Goal: Transaction & Acquisition: Subscribe to service/newsletter

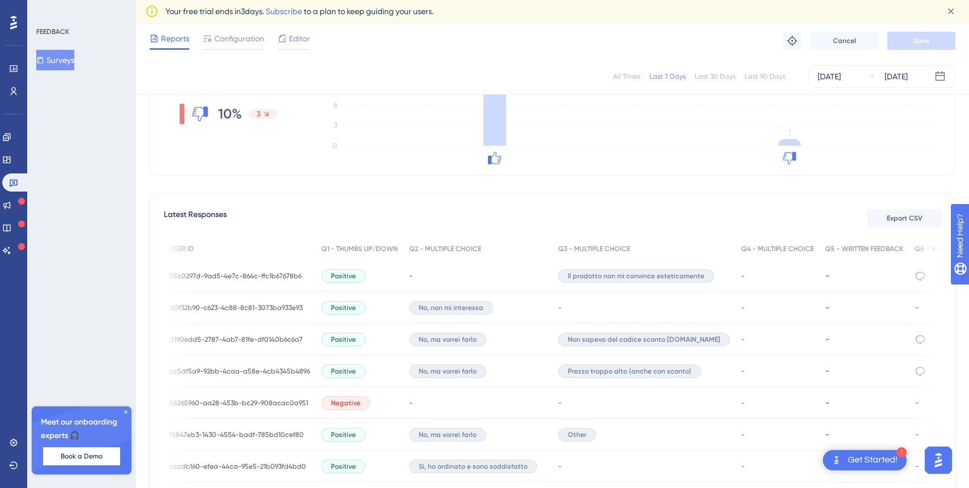
scroll to position [0, 134]
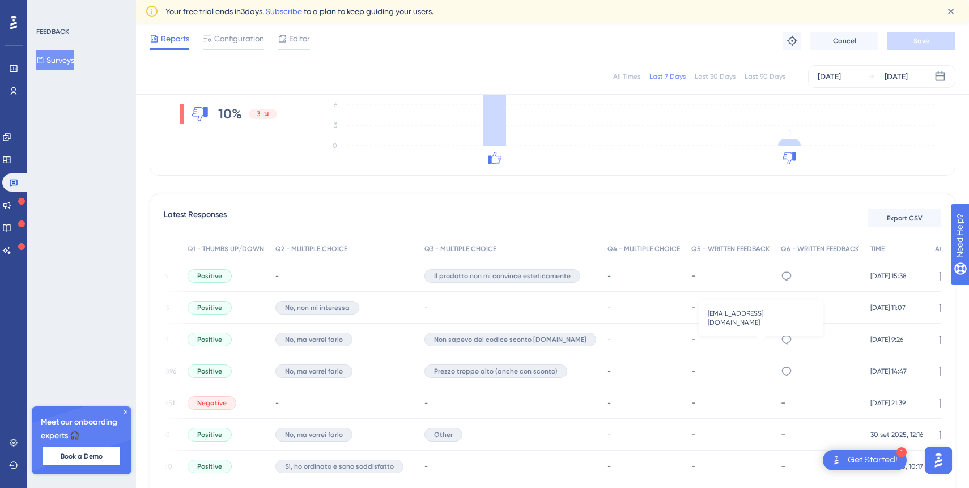
click at [781, 338] on icon at bounding box center [786, 339] width 11 height 11
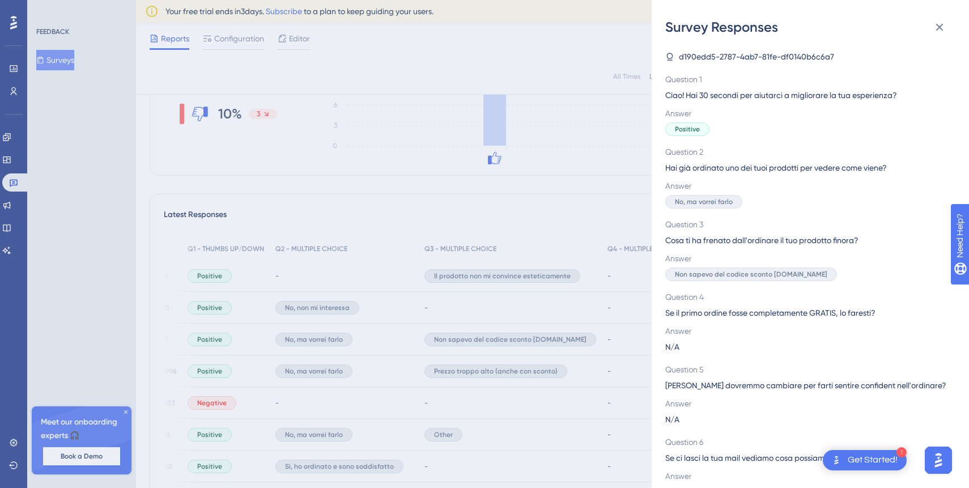
scroll to position [29, 0]
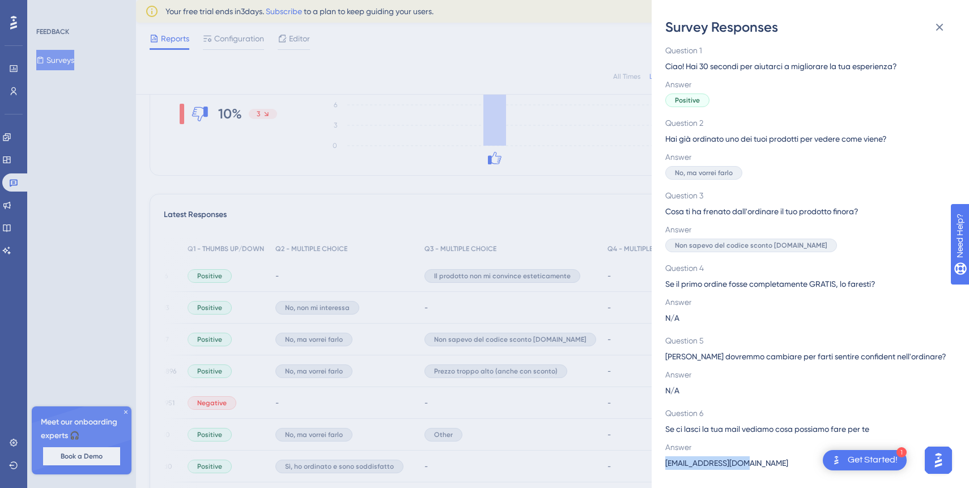
drag, startPoint x: 663, startPoint y: 464, endPoint x: 749, endPoint y: 466, distance: 85.6
click at [749, 466] on div "Survey Responses d190edd5-2787-4ab7-81fe-df0140b6c6a7 Question 1 Ciao! Hai 30 s…" at bounding box center [810, 244] width 317 height 488
copy span "[EMAIL_ADDRESS][DOMAIN_NAME]"
click at [732, 244] on span "Non sapevo del codice sconto [DOMAIN_NAME]" at bounding box center [751, 245] width 152 height 9
click at [609, 370] on div "Survey Responses d190edd5-2787-4ab7-81fe-df0140b6c6a7 Question 1 Ciao! Hai 30 s…" at bounding box center [484, 244] width 969 height 488
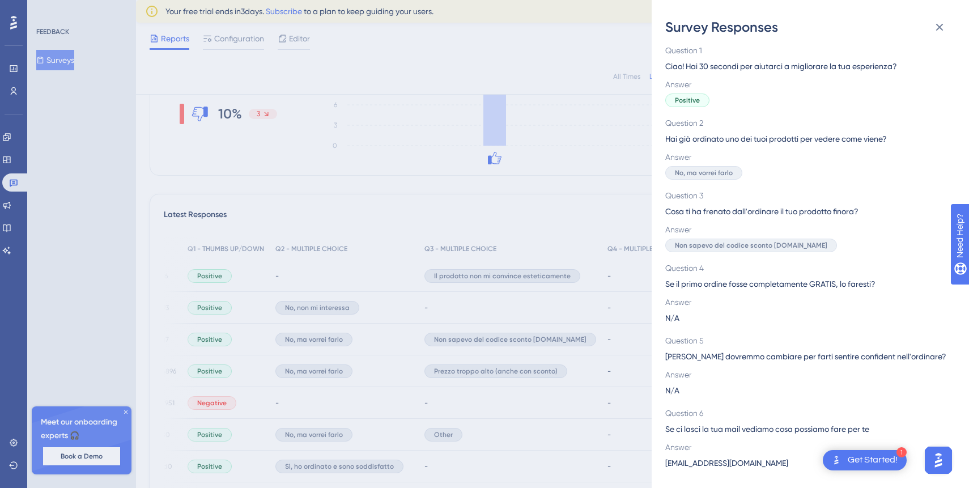
scroll to position [0, 0]
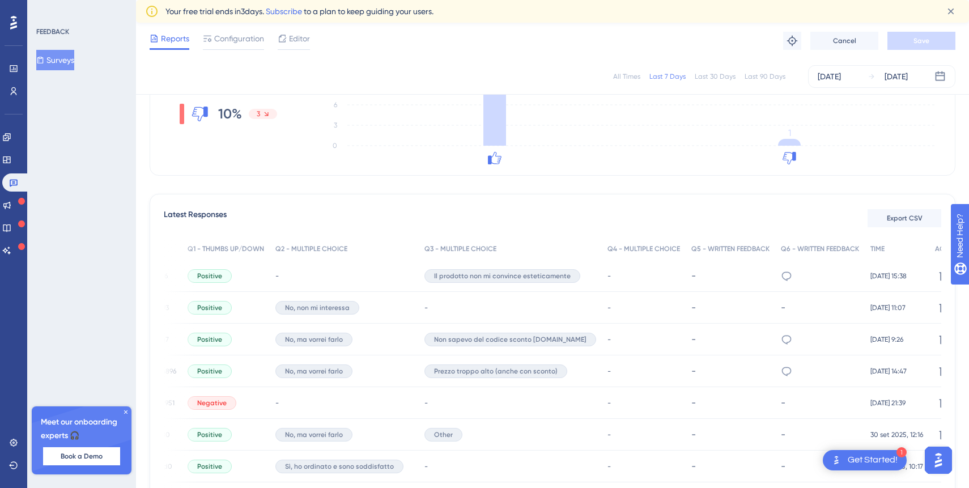
click at [775, 370] on div "[EMAIL_ADDRESS][DOMAIN_NAME]" at bounding box center [820, 371] width 90 height 32
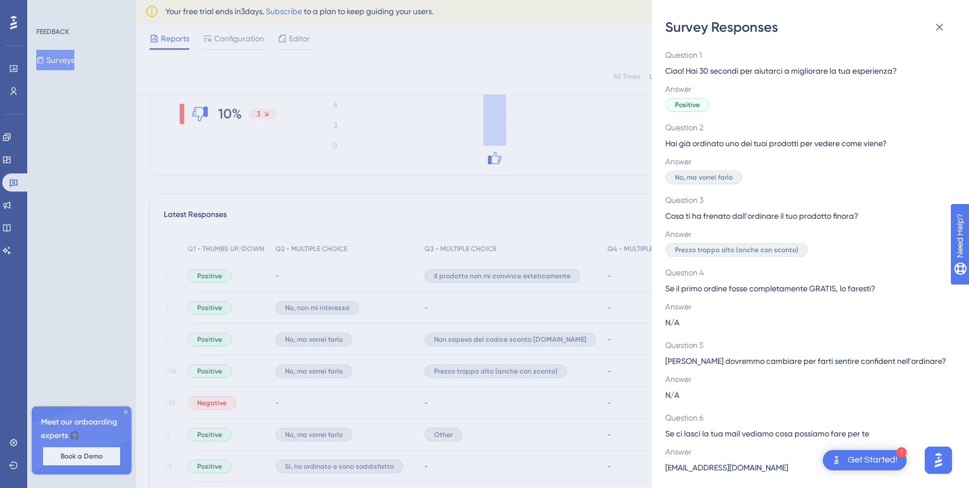
scroll to position [29, 0]
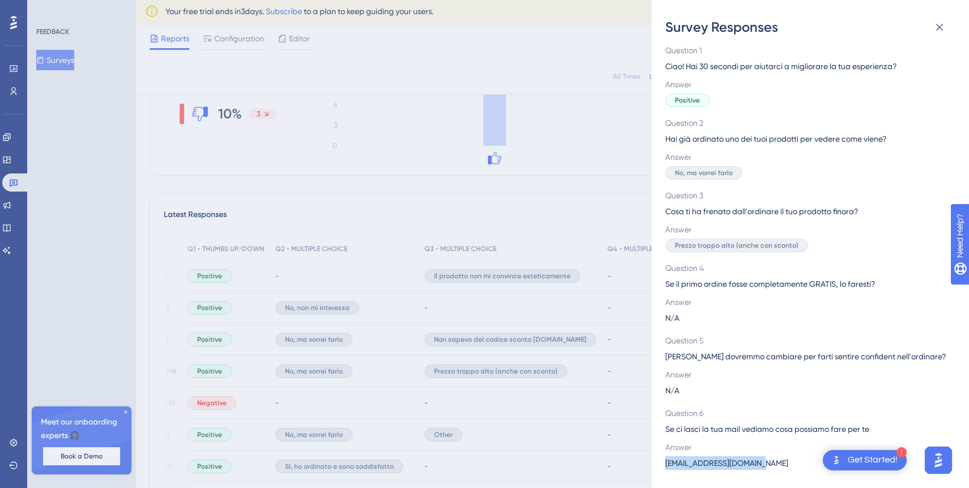
drag, startPoint x: 772, startPoint y: 466, endPoint x: 663, endPoint y: 465, distance: 108.8
click at [663, 465] on div "Survey Responses cc5df5a9-92bb-4caa-a58e-4cb4345b4896 Question 1 Ciao! Hai 30 s…" at bounding box center [810, 244] width 317 height 488
copy span "[EMAIL_ADDRESS][DOMAIN_NAME]"
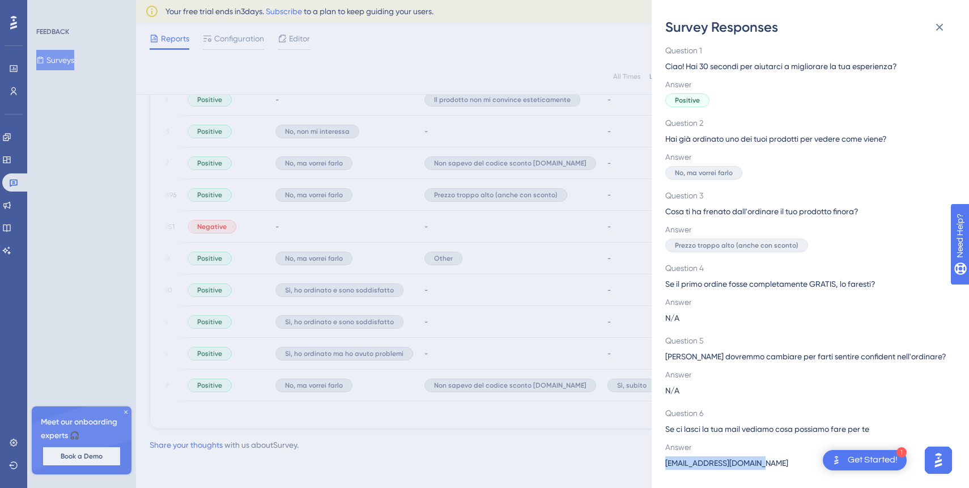
copy span "[EMAIL_ADDRESS][DOMAIN_NAME]"
click at [623, 253] on div "Survey Responses cc5df5a9-92bb-4caa-a58e-4cb4345b4896 Question 1 Ciao! Hai 30 s…" at bounding box center [484, 244] width 969 height 488
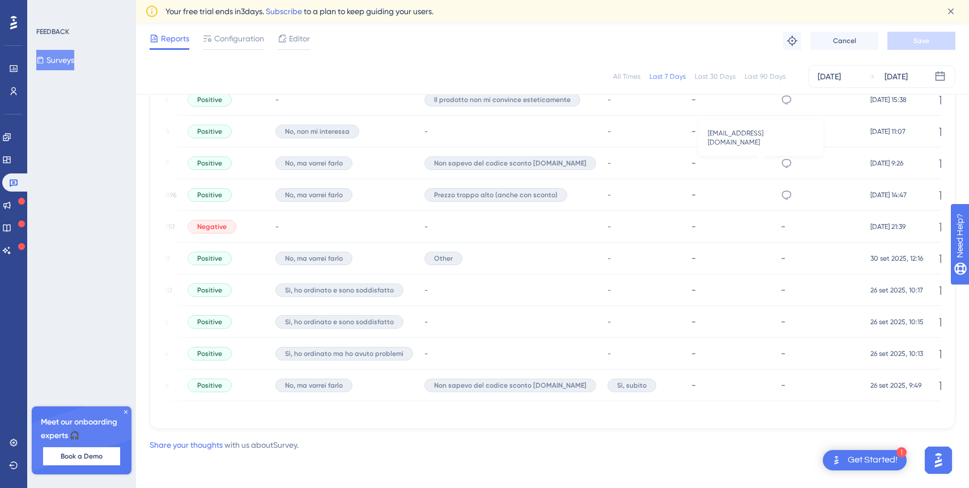
click at [781, 159] on icon at bounding box center [786, 163] width 11 height 11
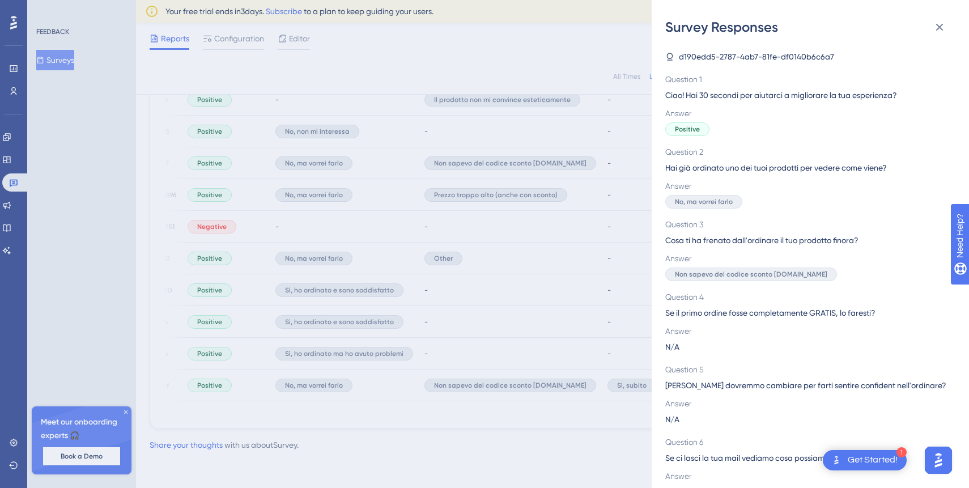
scroll to position [29, 0]
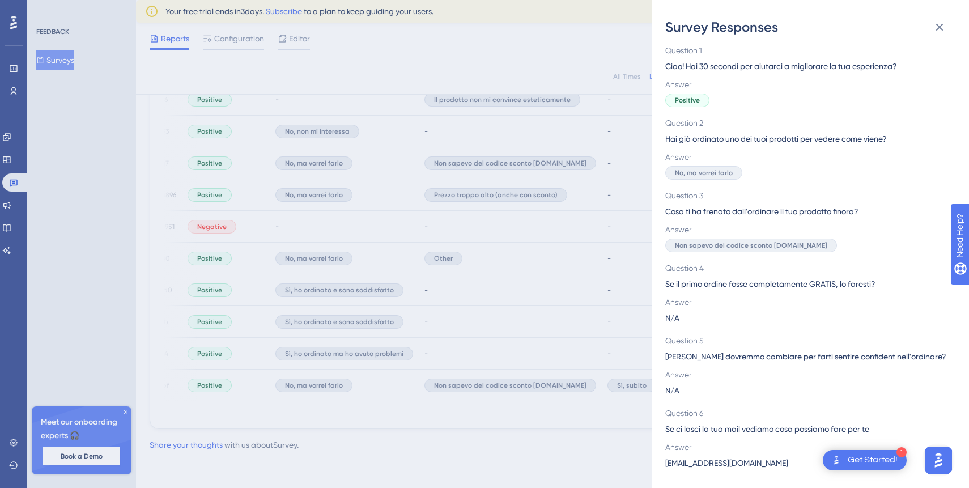
click at [617, 240] on div "Survey Responses d190edd5-2787-4ab7-81fe-df0140b6c6a7 Question 1 Ciao! Hai 30 s…" at bounding box center [484, 244] width 969 height 488
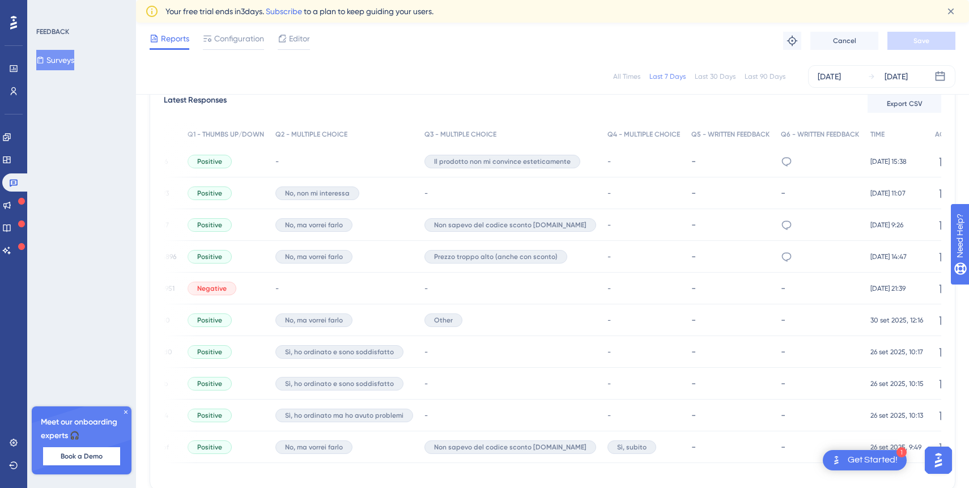
scroll to position [335, 0]
click at [15, 181] on icon at bounding box center [14, 183] width 8 height 7
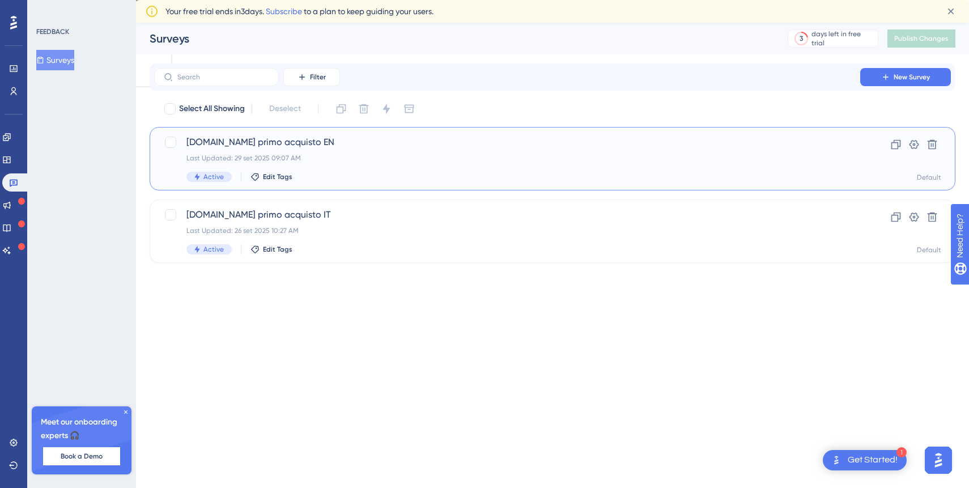
click at [424, 168] on div "Laike.me primo acquisto EN Last Updated: 29 set 2025 09:07 AM Active Edit Tags" at bounding box center [507, 158] width 642 height 46
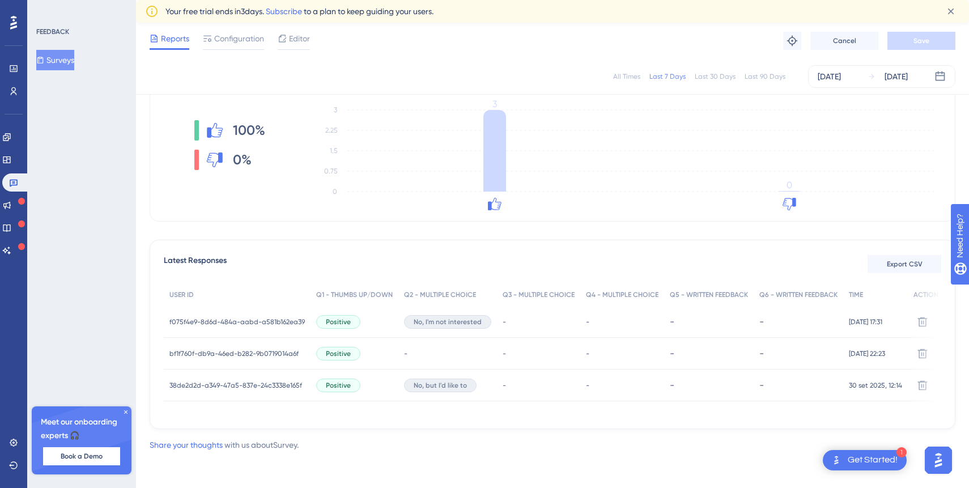
click at [67, 56] on button "Surveys" at bounding box center [55, 60] width 38 height 20
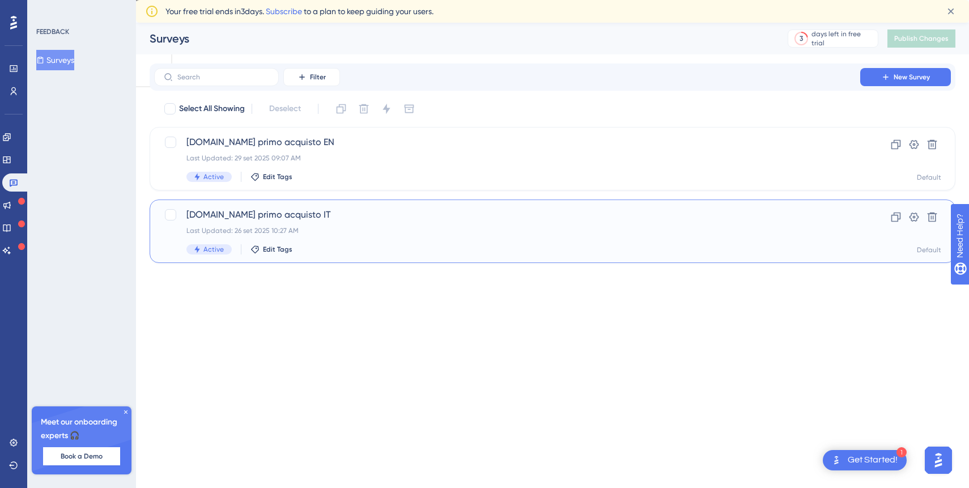
click at [324, 224] on div "Laike.me primo acquisto IT Last Updated: 26 set 2025 10:27 AM Active Edit Tags" at bounding box center [507, 231] width 642 height 46
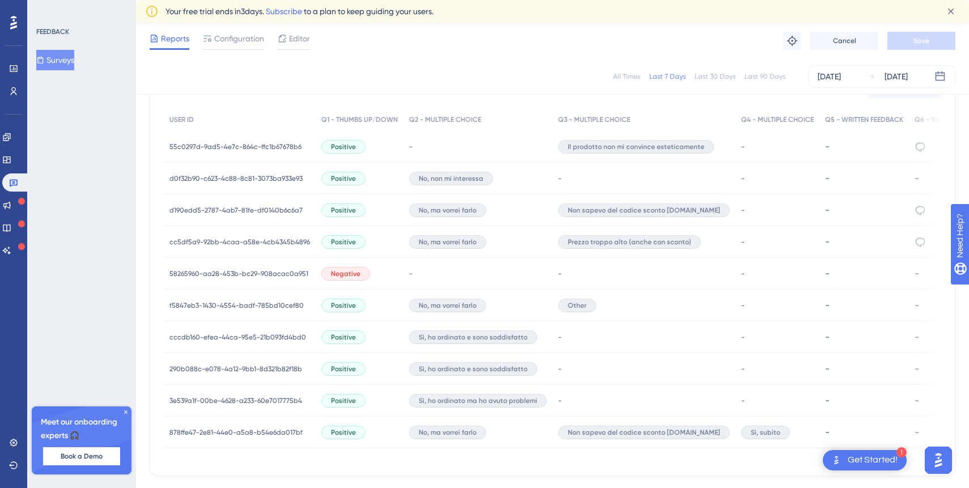
scroll to position [348, 0]
click at [916, 214] on icon at bounding box center [921, 212] width 10 height 9
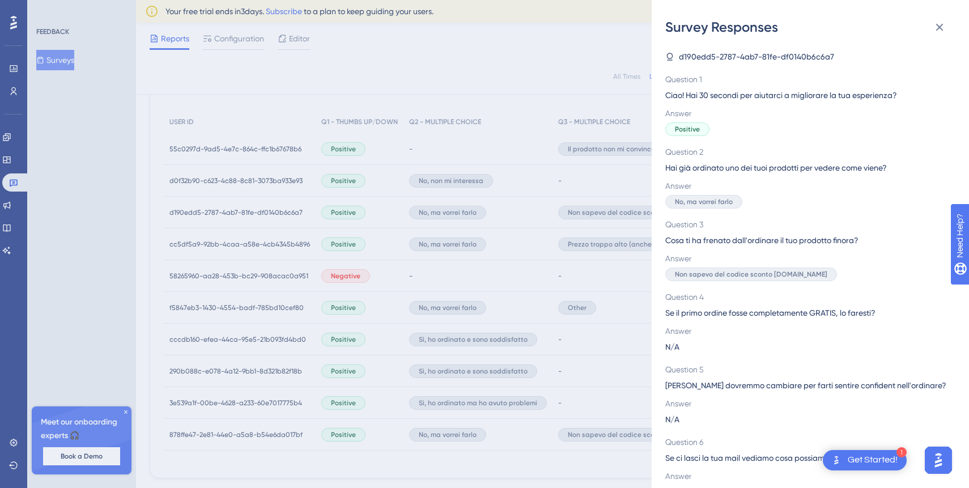
scroll to position [29, 0]
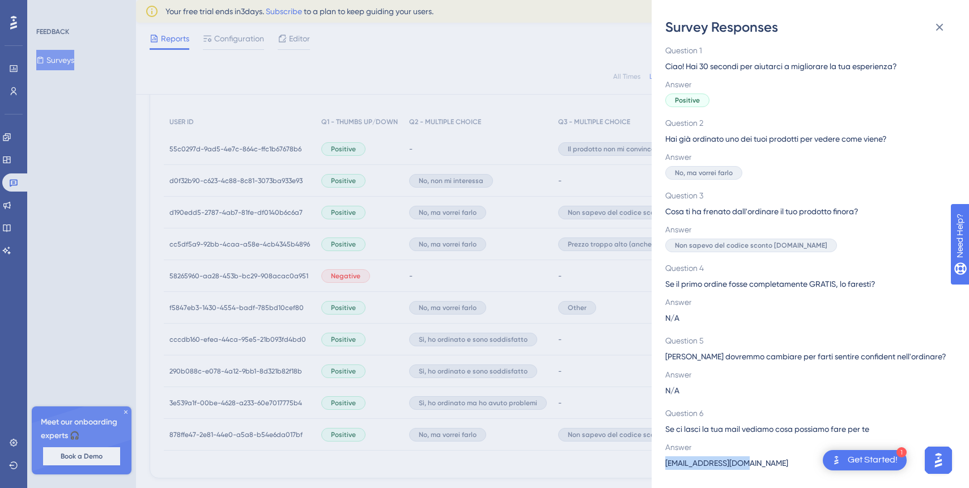
drag, startPoint x: 749, startPoint y: 465, endPoint x: 663, endPoint y: 466, distance: 86.2
click at [663, 466] on div "Survey Responses d190edd5-2787-4ab7-81fe-df0140b6c6a7 Question 1 Ciao! Hai 30 s…" at bounding box center [810, 244] width 317 height 488
copy span "[EMAIL_ADDRESS][DOMAIN_NAME]"
click at [572, 189] on div "Survey Responses d190edd5-2787-4ab7-81fe-df0140b6c6a7 Question 1 Ciao! Hai 30 s…" at bounding box center [484, 244] width 969 height 488
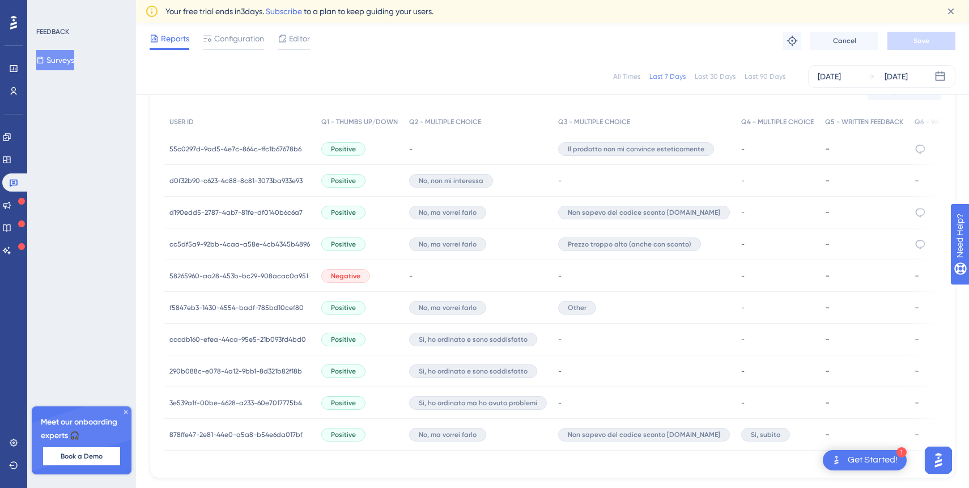
scroll to position [324, 0]
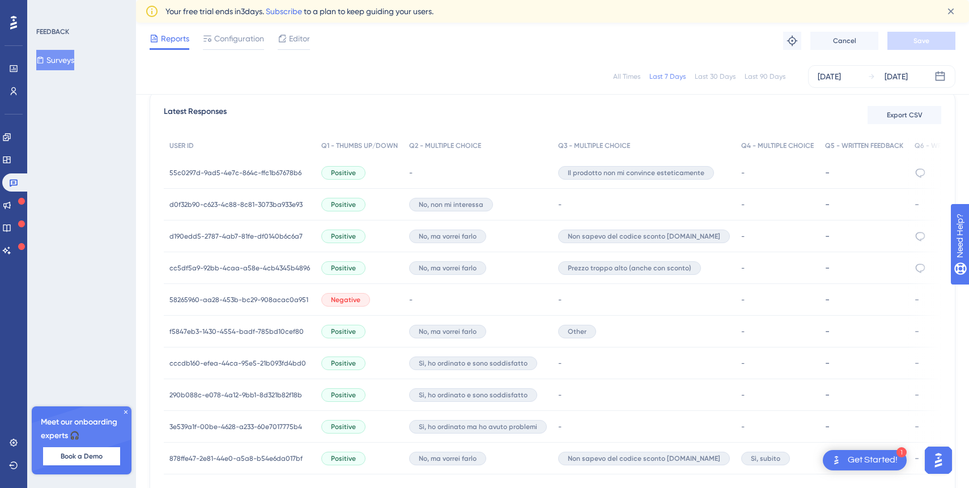
click at [74, 61] on button "Surveys" at bounding box center [55, 60] width 38 height 20
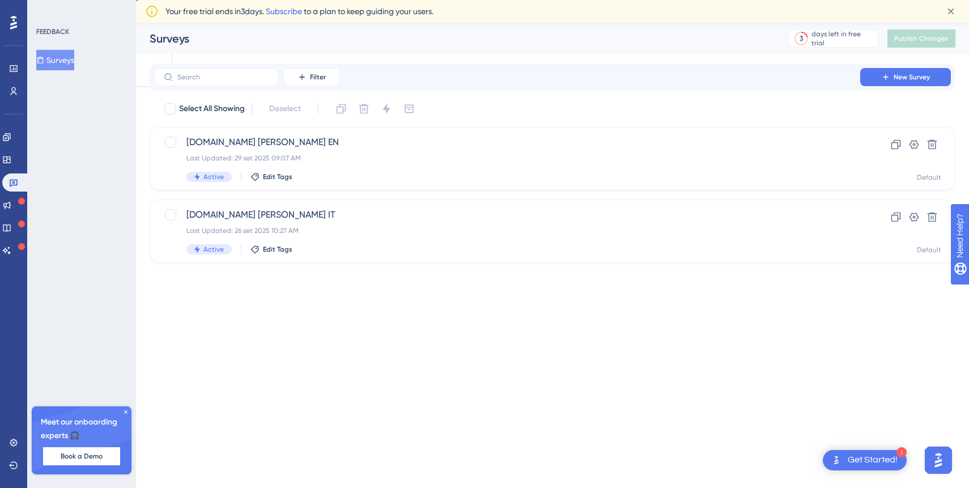
click at [288, 11] on link "Subscribe" at bounding box center [284, 11] width 36 height 9
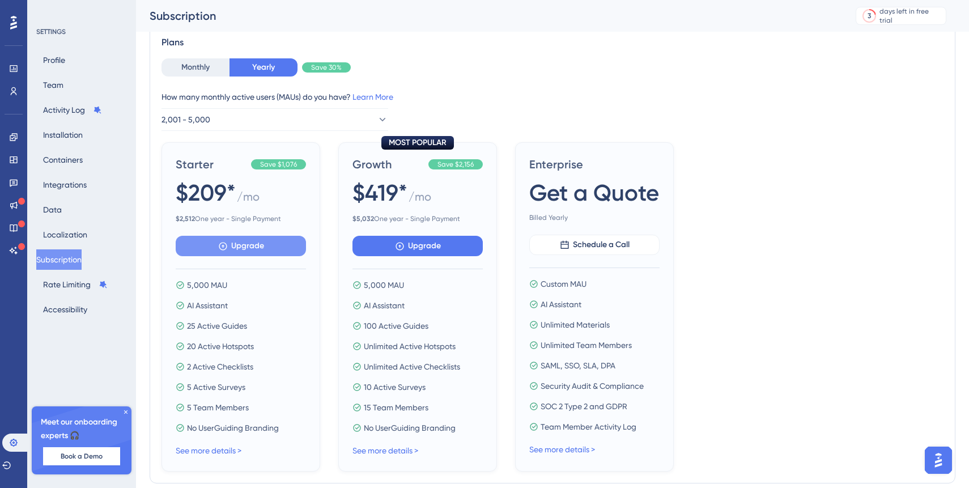
scroll to position [70, 0]
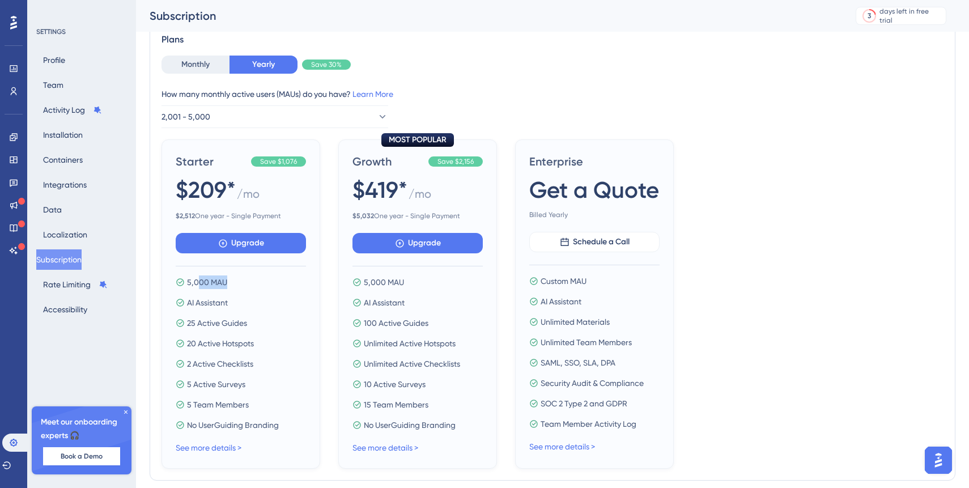
drag, startPoint x: 239, startPoint y: 285, endPoint x: 198, endPoint y: 284, distance: 40.2
click at [198, 285] on div "5,000 MAU" at bounding box center [241, 282] width 130 height 14
click at [230, 304] on div "AI Assistant" at bounding box center [241, 303] width 130 height 14
drag, startPoint x: 257, startPoint y: 322, endPoint x: 205, endPoint y: 321, distance: 51.6
click at [205, 321] on div "25 Active Guides" at bounding box center [241, 323] width 130 height 14
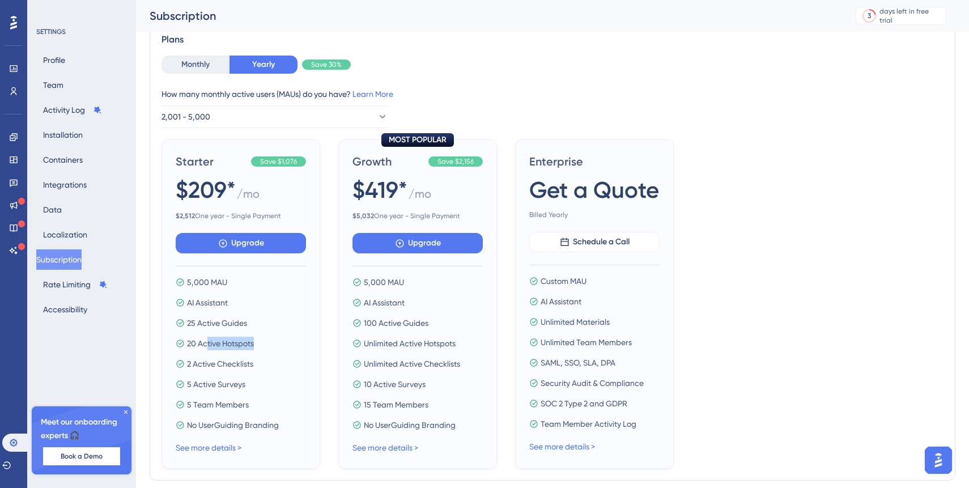
drag, startPoint x: 260, startPoint y: 350, endPoint x: 208, endPoint y: 349, distance: 52.2
click at [207, 349] on div "20 Active Hotspots" at bounding box center [241, 344] width 130 height 14
drag, startPoint x: 266, startPoint y: 363, endPoint x: 186, endPoint y: 359, distance: 80.0
click at [186, 359] on div "2 Active Checklists" at bounding box center [241, 364] width 130 height 14
drag, startPoint x: 262, startPoint y: 405, endPoint x: 217, endPoint y: 396, distance: 46.9
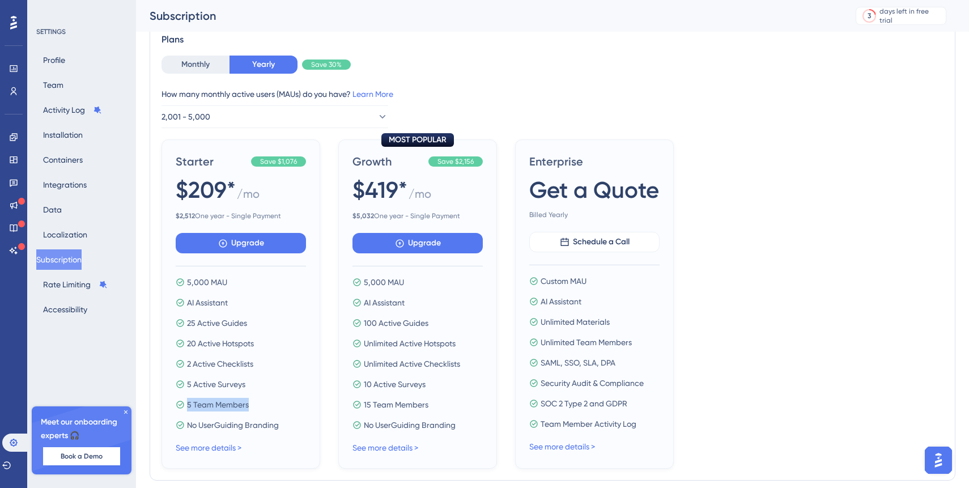
click at [216, 396] on div "5,000 MAU AI Assistant 25 Active Guides 20 Active Hotspots 2 Active Checklists …" at bounding box center [241, 353] width 130 height 156
click at [291, 399] on div "5 Team Members" at bounding box center [241, 405] width 130 height 14
click at [283, 117] on button "2,001 - 5,000" at bounding box center [275, 116] width 227 height 23
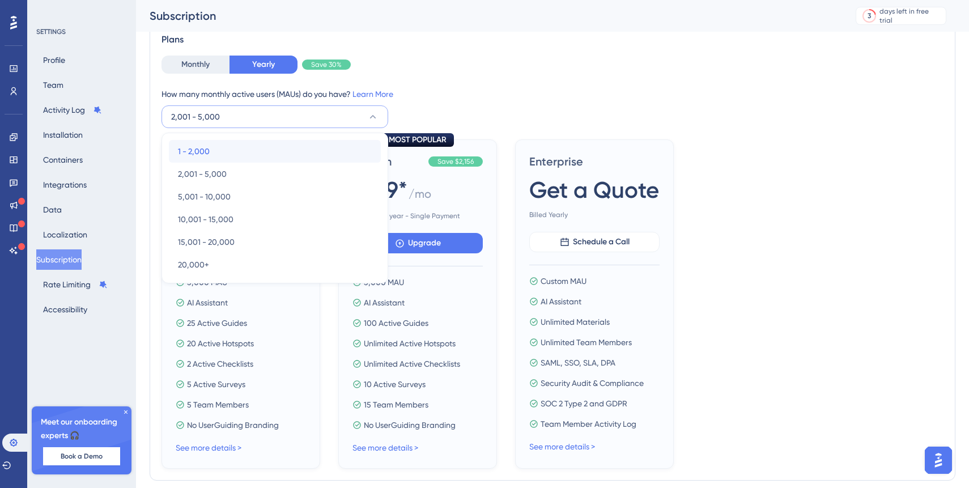
click at [258, 152] on div "1 - 2,000 1 - 2,000" at bounding box center [275, 151] width 194 height 23
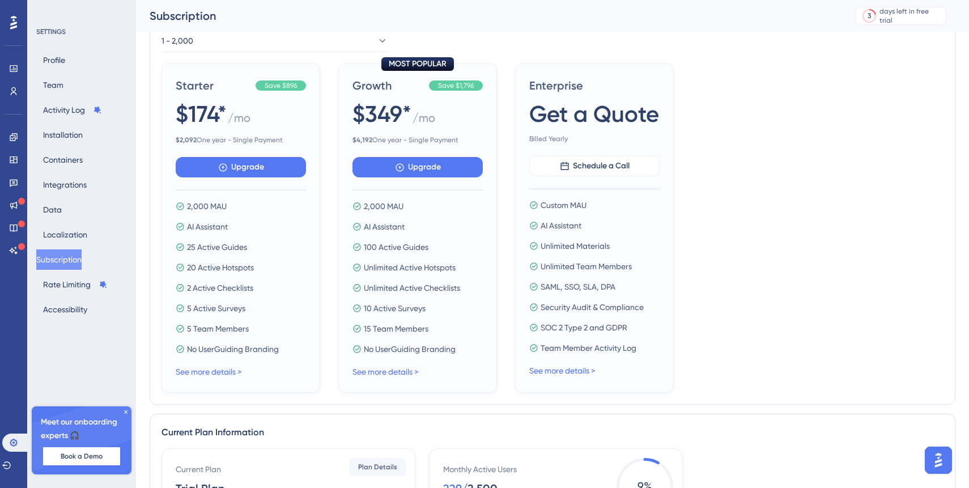
scroll to position [143, 0]
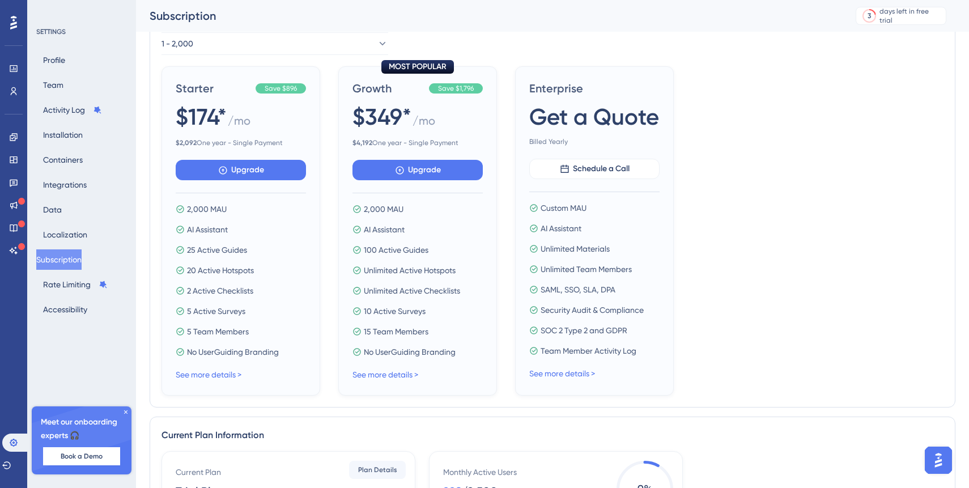
drag, startPoint x: 176, startPoint y: 142, endPoint x: 287, endPoint y: 143, distance: 111.7
click at [287, 143] on span "$ 2,092 One year - Single Payment" at bounding box center [241, 142] width 130 height 9
drag, startPoint x: 287, startPoint y: 143, endPoint x: 176, endPoint y: 143, distance: 111.7
click at [176, 143] on span "$ 2,092 One year - Single Payment" at bounding box center [241, 142] width 130 height 9
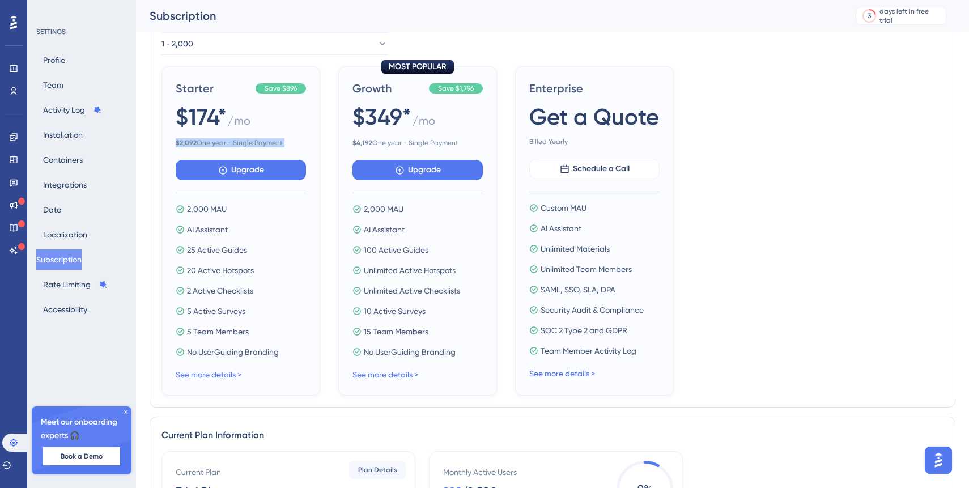
click at [176, 143] on b "$ 2,092" at bounding box center [186, 143] width 21 height 8
drag, startPoint x: 176, startPoint y: 143, endPoint x: 289, endPoint y: 141, distance: 113.4
click at [290, 142] on span "$ 2,092 One year - Single Payment" at bounding box center [241, 142] width 130 height 9
click at [301, 141] on span "$ 2,092 One year - Single Payment" at bounding box center [241, 142] width 130 height 9
drag, startPoint x: 301, startPoint y: 141, endPoint x: 171, endPoint y: 145, distance: 129.8
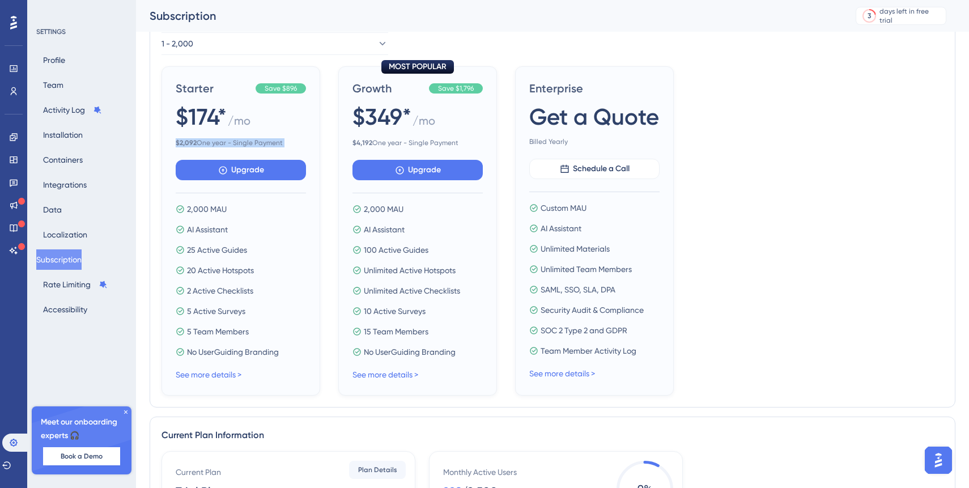
click at [171, 145] on div "Starter Save $896 $174* / mo $ 2,092 One year - Single Payment Upgrade 2,000 MA…" at bounding box center [241, 230] width 159 height 329
click at [284, 133] on div "$174* / mo" at bounding box center [241, 117] width 130 height 33
drag, startPoint x: 294, startPoint y: 148, endPoint x: 182, endPoint y: 141, distance: 111.9
click at [182, 141] on div "Starter Save $896 $174* / mo $ 2,092 One year - Single Payment Upgrade 2,000 MA…" at bounding box center [241, 230] width 159 height 329
drag, startPoint x: 172, startPoint y: 142, endPoint x: 298, endPoint y: 137, distance: 125.3
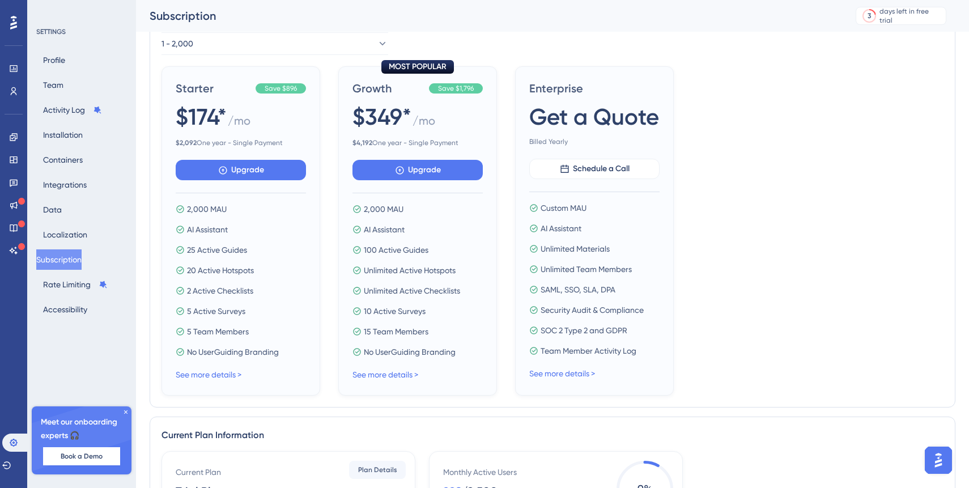
click at [298, 137] on div "Starter Save $896 $174* / mo $ 2,092 One year - Single Payment Upgrade 2,000 MA…" at bounding box center [241, 230] width 159 height 329
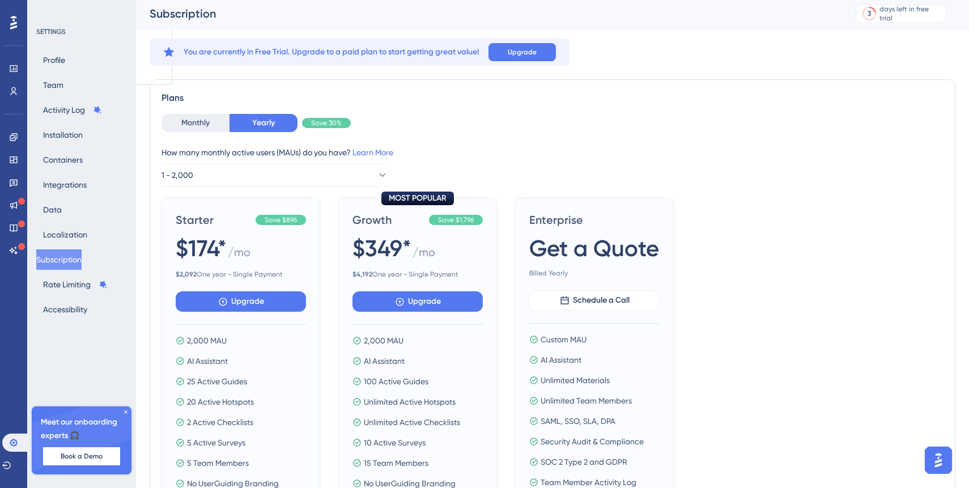
scroll to position [3, 0]
drag, startPoint x: 294, startPoint y: 273, endPoint x: 177, endPoint y: 269, distance: 116.3
click at [177, 269] on span "$ 2,092 One year - Single Payment" at bounding box center [241, 273] width 130 height 9
click at [173, 270] on div "Starter Save $896 $174* / mo $ 2,092 One year - Single Payment Upgrade 2,000 MA…" at bounding box center [241, 361] width 159 height 329
drag, startPoint x: 173, startPoint y: 270, endPoint x: 296, endPoint y: 270, distance: 123.0
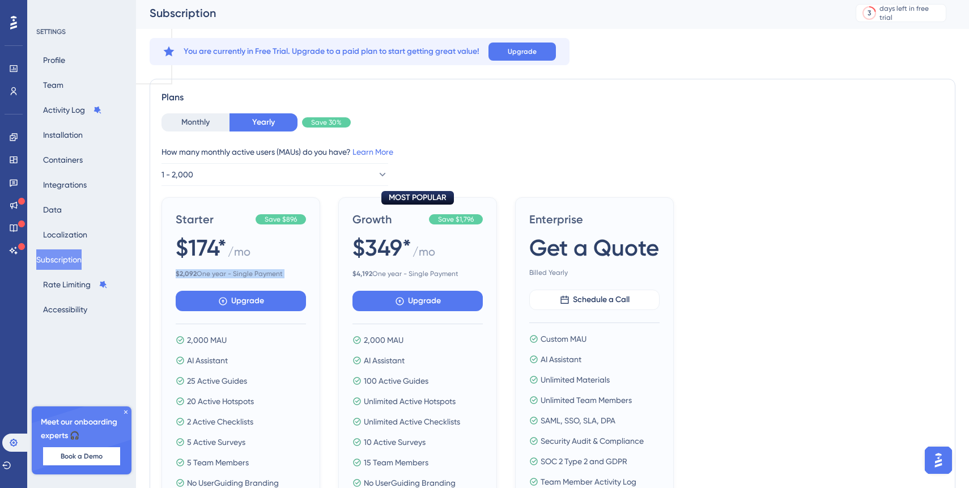
click at [296, 270] on div "Starter Save $896 $174* / mo $ 2,092 One year - Single Payment Upgrade 2,000 MA…" at bounding box center [241, 361] width 159 height 329
click at [296, 270] on span "$ 2,092 One year - Single Payment" at bounding box center [241, 273] width 130 height 9
drag, startPoint x: 296, startPoint y: 270, endPoint x: 183, endPoint y: 268, distance: 113.4
click at [183, 268] on div "Starter Save $896 $174* / mo $ 2,092 One year - Single Payment" at bounding box center [241, 244] width 130 height 67
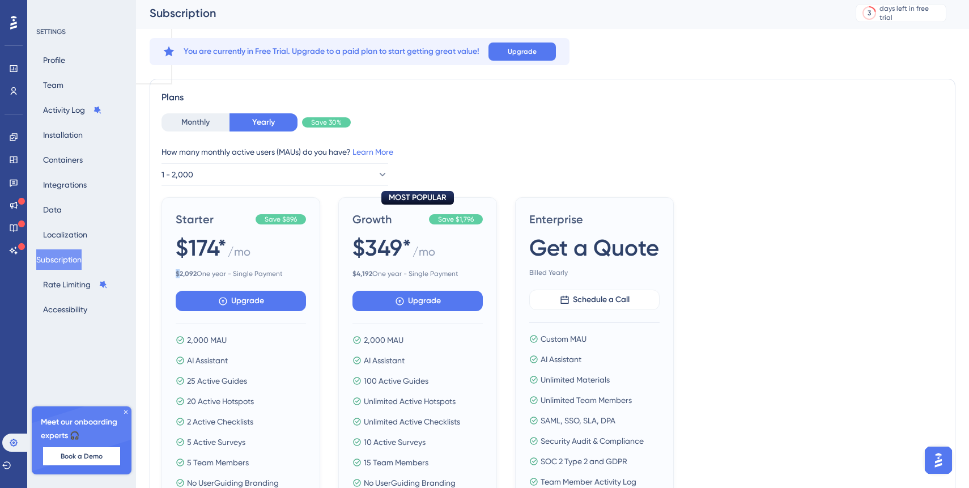
drag, startPoint x: 183, startPoint y: 268, endPoint x: 275, endPoint y: 266, distance: 91.8
click at [275, 266] on div "Starter Save $896 $174* / mo $ 2,092 One year - Single Payment" at bounding box center [241, 244] width 130 height 67
drag, startPoint x: 295, startPoint y: 220, endPoint x: 279, endPoint y: 220, distance: 15.9
click at [279, 220] on span "Save $896" at bounding box center [281, 219] width 32 height 9
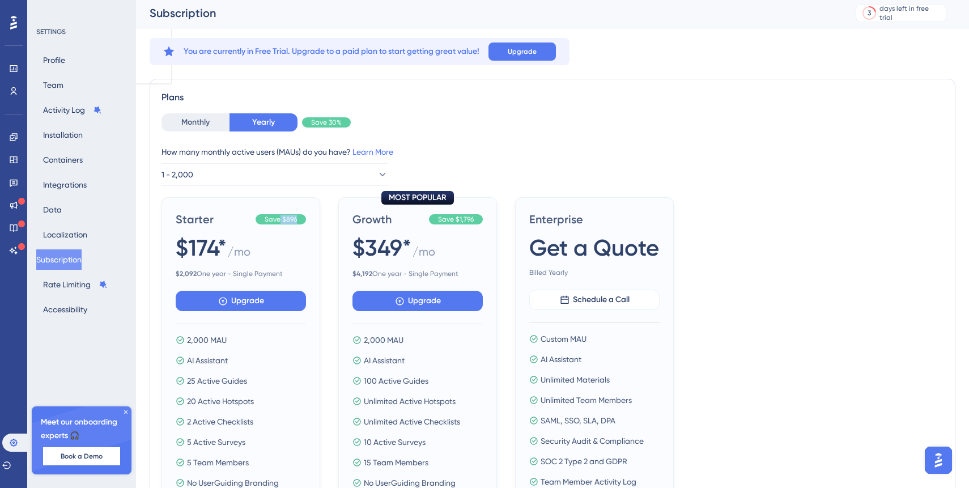
drag, startPoint x: 279, startPoint y: 220, endPoint x: 311, endPoint y: 219, distance: 31.7
click at [311, 220] on div "Starter Save $896 $174* / mo $ 2,092 One year - Single Payment Upgrade 2,000 MA…" at bounding box center [241, 361] width 159 height 329
click at [306, 218] on div "Starter Save $896 $174* / mo $ 2,092 One year - Single Payment Upgrade 2,000 MA…" at bounding box center [241, 361] width 159 height 329
drag, startPoint x: 306, startPoint y: 218, endPoint x: 260, endPoint y: 218, distance: 46.5
click at [260, 218] on div "Starter Save $896 $174* / mo $ 2,092 One year - Single Payment Upgrade 2,000 MA…" at bounding box center [241, 361] width 159 height 329
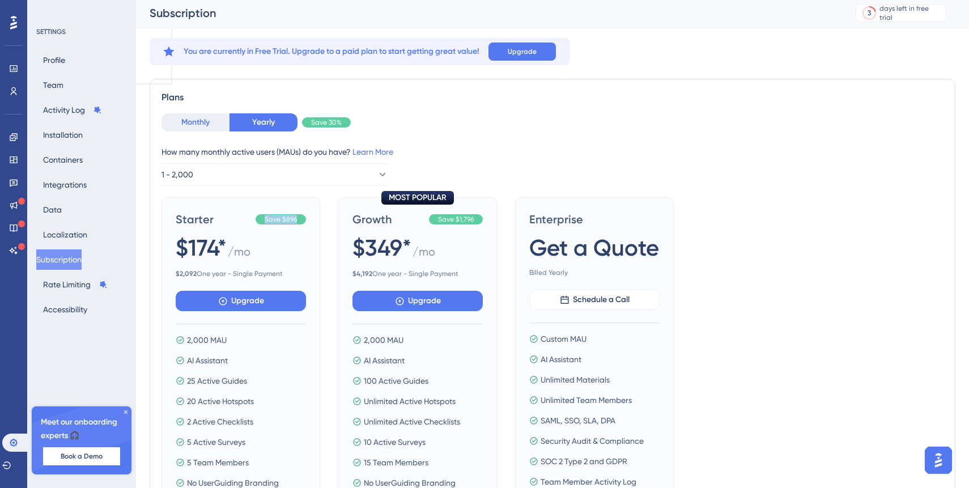
click at [193, 121] on button "Monthly" at bounding box center [196, 122] width 68 height 18
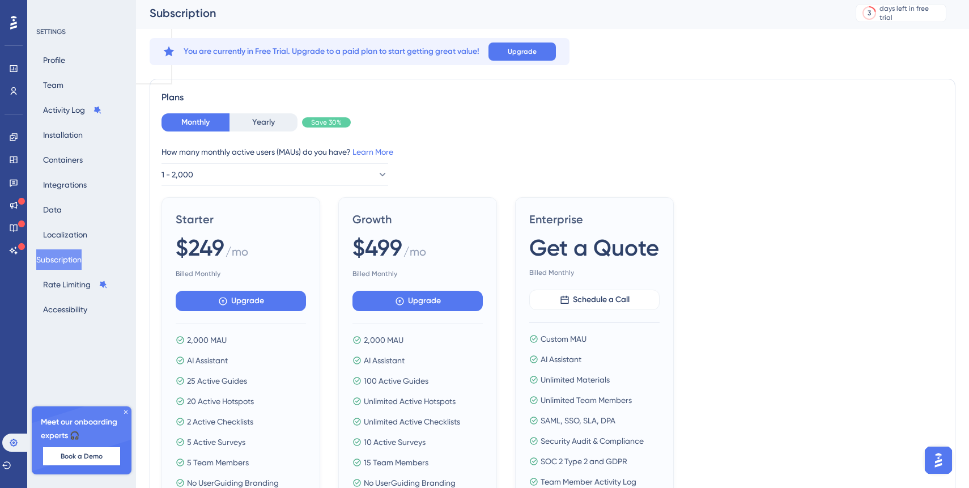
click at [260, 245] on div "$249 / mo" at bounding box center [241, 248] width 130 height 33
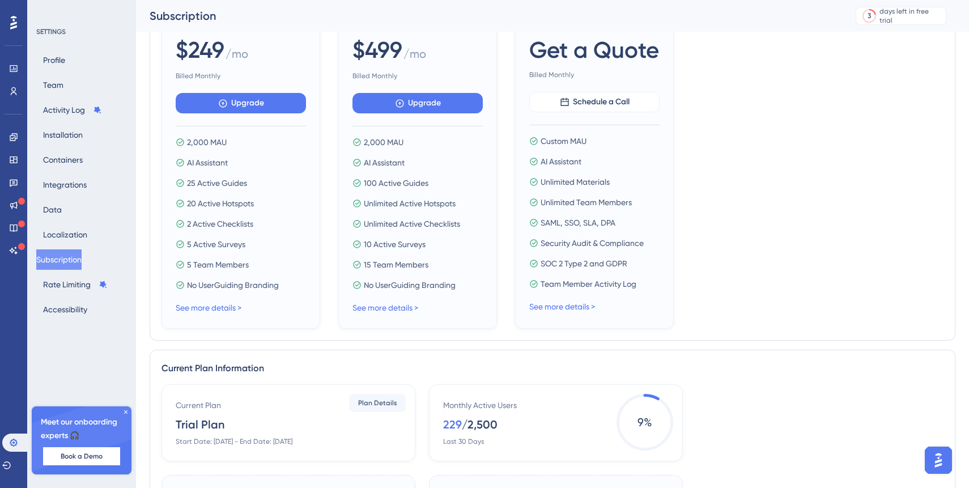
scroll to position [92, 0]
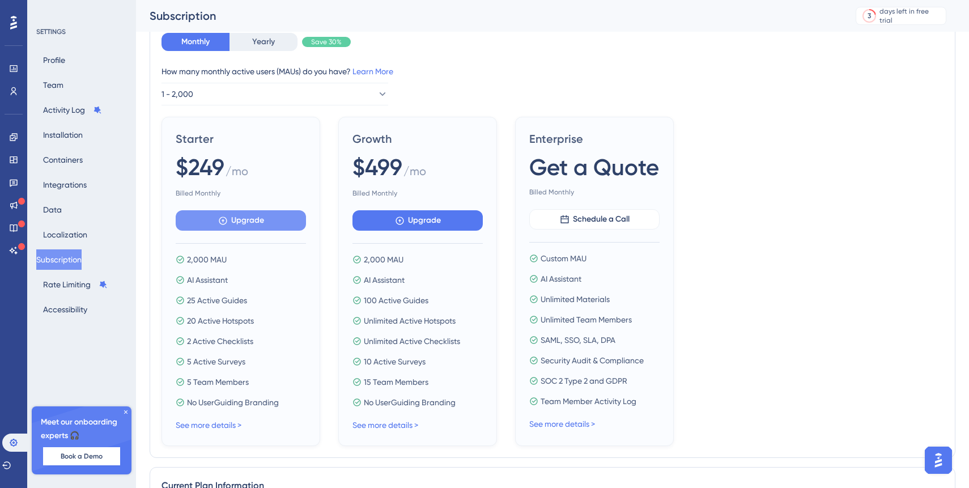
click at [267, 222] on button "Upgrade" at bounding box center [241, 220] width 130 height 20
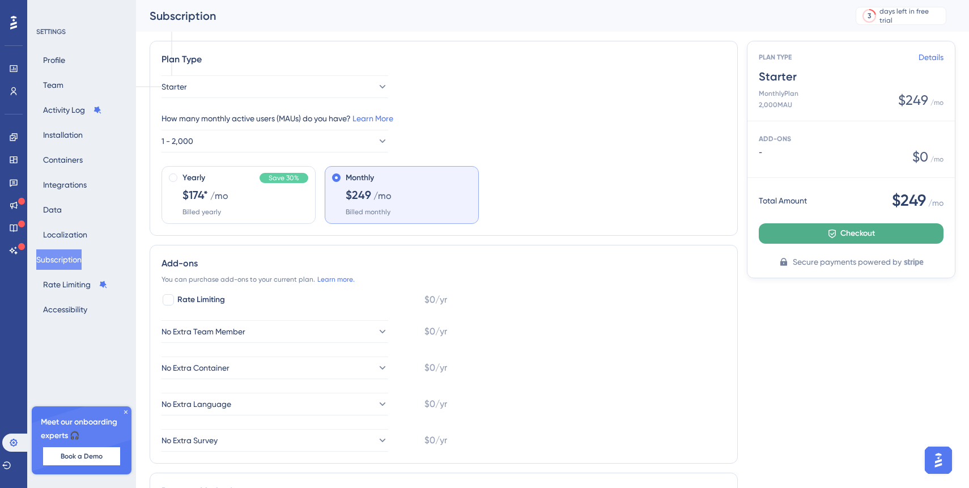
click at [831, 233] on icon at bounding box center [832, 234] width 10 height 10
click at [933, 56] on link "Details" at bounding box center [931, 57] width 25 height 14
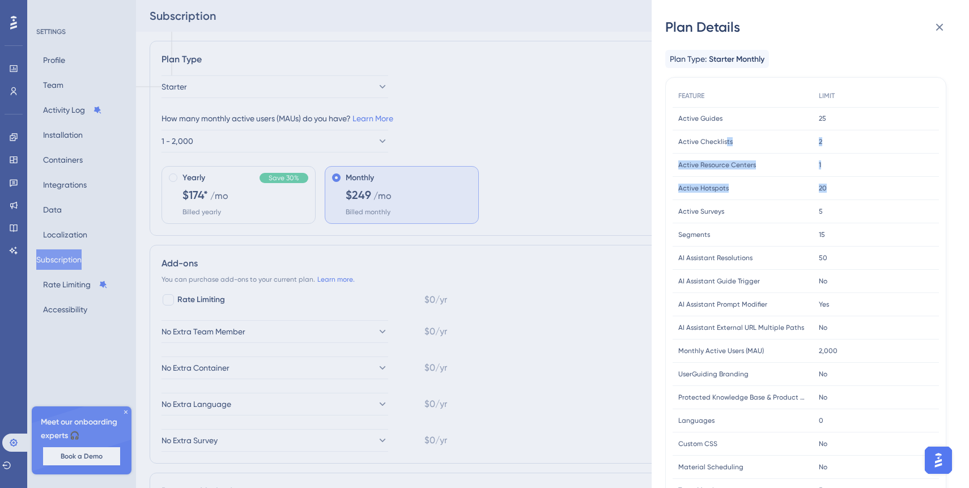
drag, startPoint x: 724, startPoint y: 141, endPoint x: 848, endPoint y: 181, distance: 130.5
click at [848, 182] on div "FEATURE LIMIT Active Guides Active Guides 25 25 Active Checklists Active Checkl…" at bounding box center [806, 386] width 266 height 604
click at [848, 181] on div "20 20" at bounding box center [876, 188] width 126 height 23
click at [833, 187] on div "20 20" at bounding box center [876, 188] width 126 height 23
drag, startPoint x: 833, startPoint y: 187, endPoint x: 698, endPoint y: 181, distance: 135.6
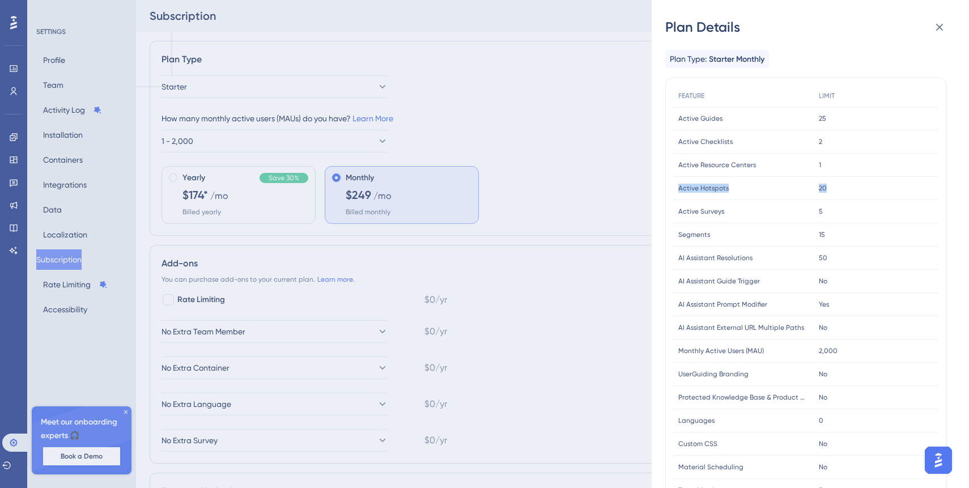
click at [0, 0] on div "Active Hotspots Active Hotspots 20 20" at bounding box center [0, 0] width 0 height 0
click at [937, 29] on icon at bounding box center [939, 27] width 7 height 7
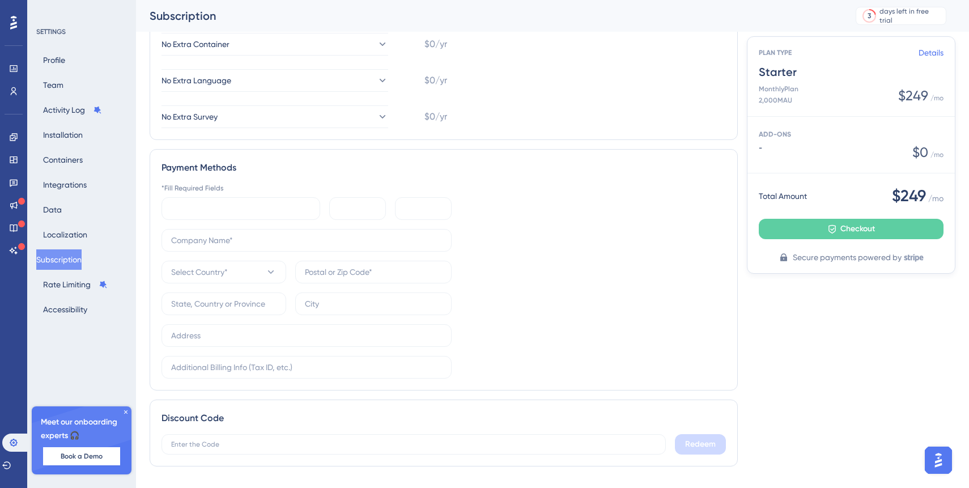
scroll to position [355, 0]
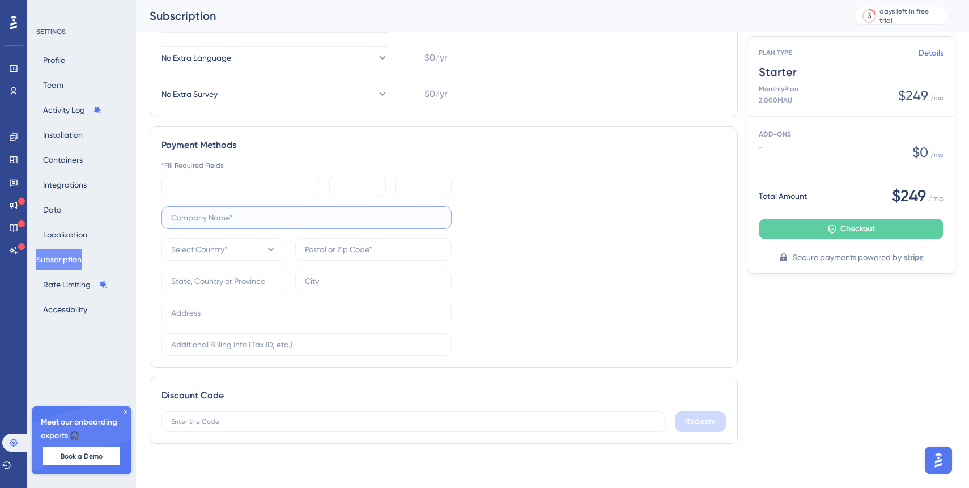
click at [310, 220] on input "text" at bounding box center [306, 217] width 271 height 12
type input "Tailoor S.p.A."
type input "40129"
type input "BO"
type input "[GEOGRAPHIC_DATA]"
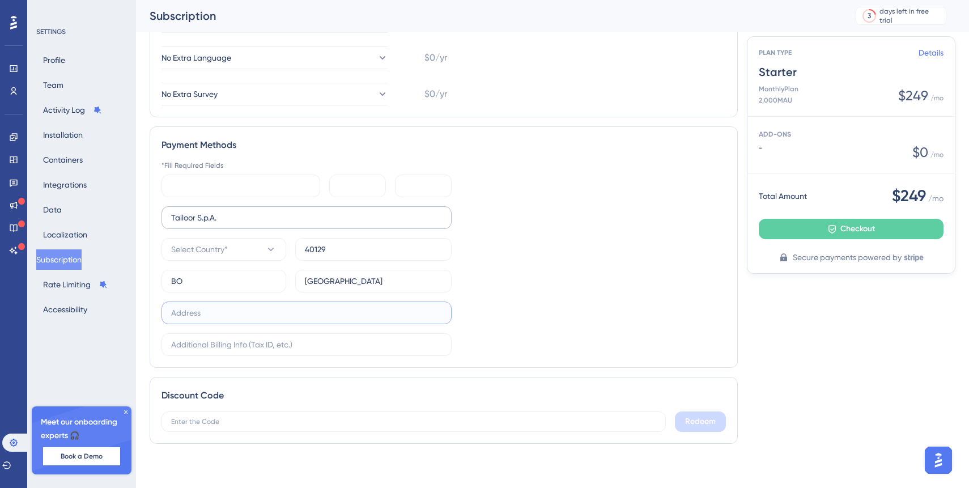
type input "[STREET_ADDRESS][PERSON_NAME]"
click at [245, 248] on button "Select Country*" at bounding box center [224, 249] width 125 height 23
type input "ita"
click at [203, 321] on div "[GEOGRAPHIC_DATA] [GEOGRAPHIC_DATA]" at bounding box center [224, 317] width 92 height 23
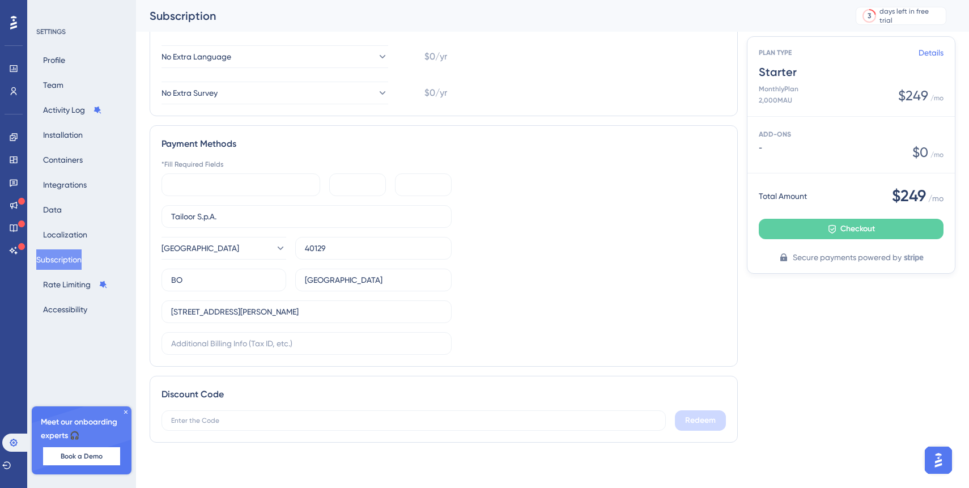
click at [561, 253] on div "*Fill Required Fields Tailoor S.p.A. [STREET_ADDRESS][PERSON_NAME][PERSON_NAME]" at bounding box center [444, 257] width 564 height 195
click at [279, 343] on input "text" at bounding box center [306, 343] width 271 height 12
